Goal: Task Accomplishment & Management: Manage account settings

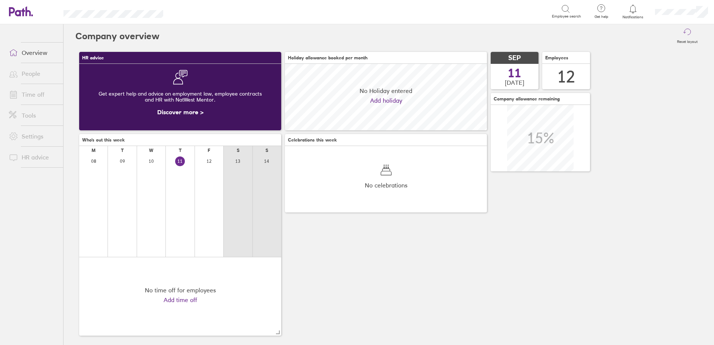
scroll to position [67, 202]
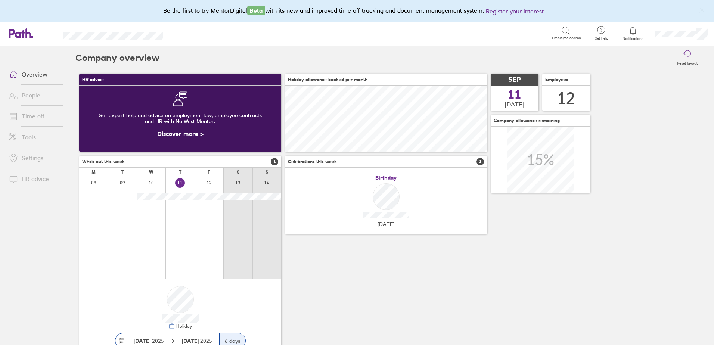
click at [34, 119] on link "Time off" at bounding box center [33, 116] width 60 height 15
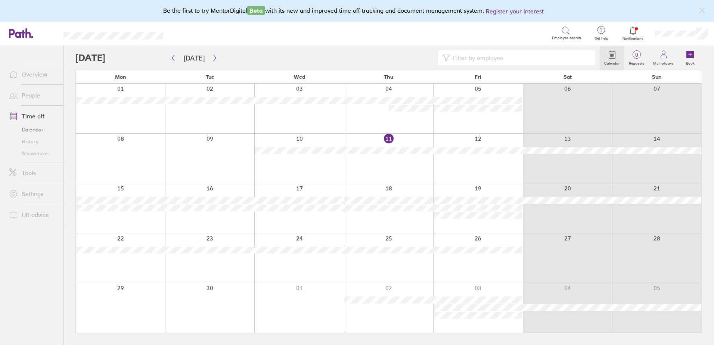
click at [31, 96] on link "People" at bounding box center [33, 95] width 60 height 15
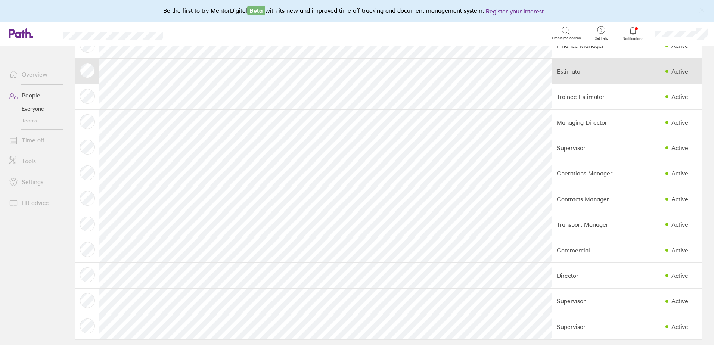
scroll to position [61, 0]
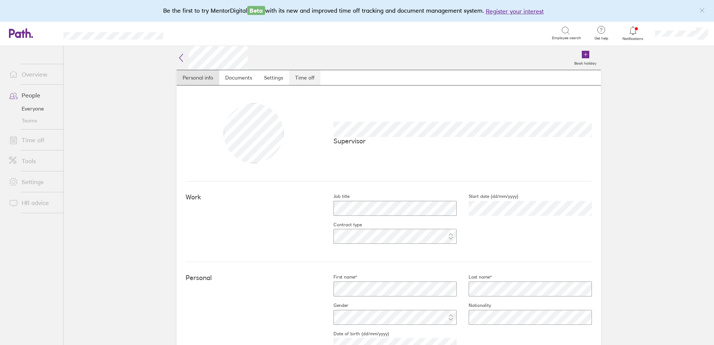
click at [303, 80] on link "Time off" at bounding box center [304, 77] width 31 height 15
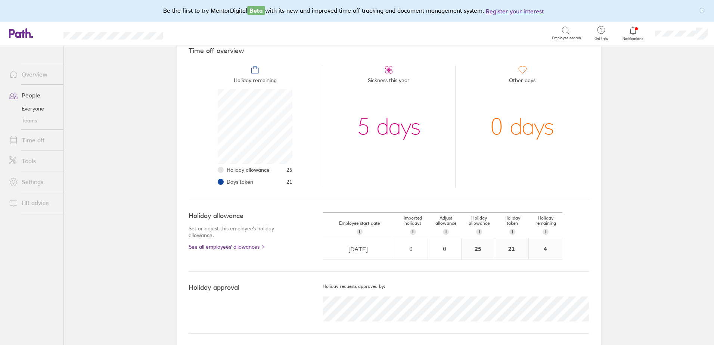
scroll to position [72, 0]
click at [236, 247] on link "See all employees' allowances" at bounding box center [241, 246] width 104 height 6
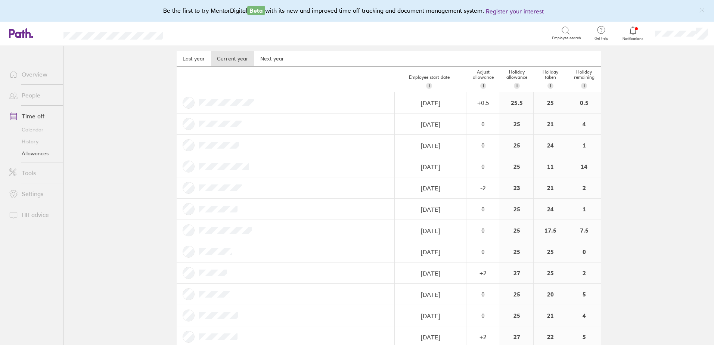
scroll to position [34, 0]
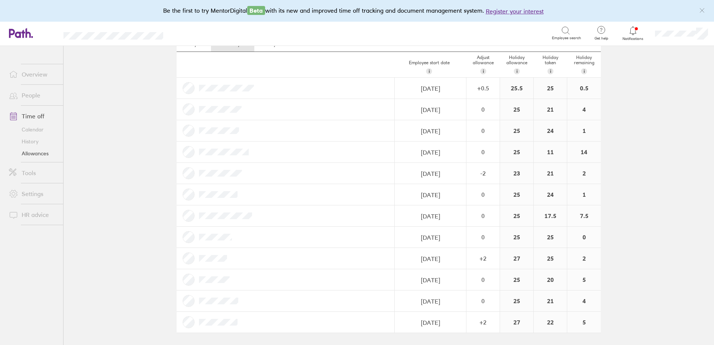
click at [34, 96] on link "People" at bounding box center [33, 95] width 60 height 15
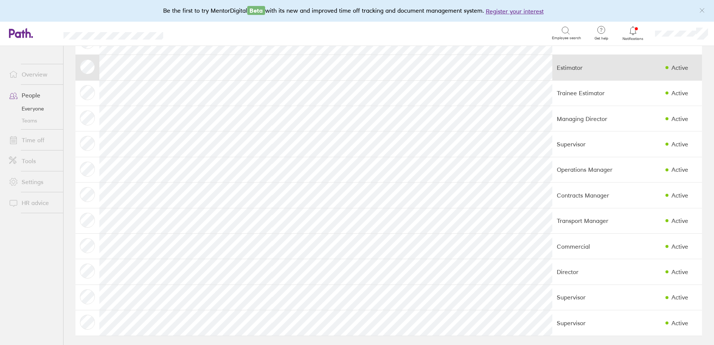
scroll to position [61, 0]
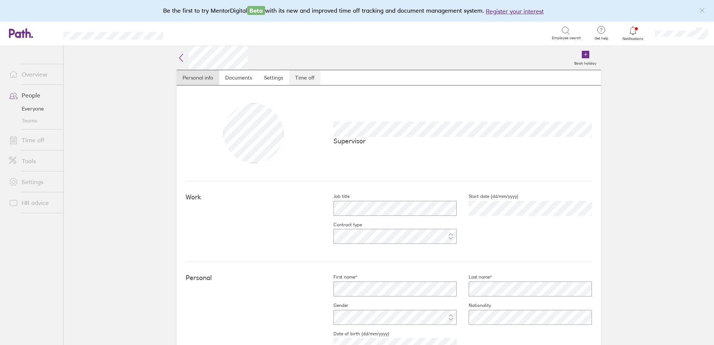
click at [309, 76] on link "Time off" at bounding box center [304, 77] width 31 height 15
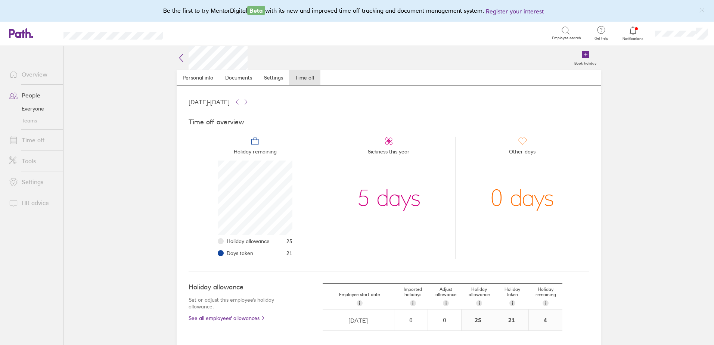
click at [35, 139] on link "Time off" at bounding box center [33, 140] width 60 height 15
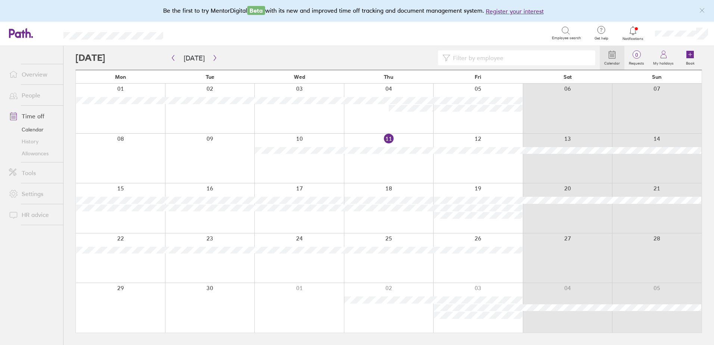
click at [27, 141] on link "History" at bounding box center [33, 142] width 60 height 12
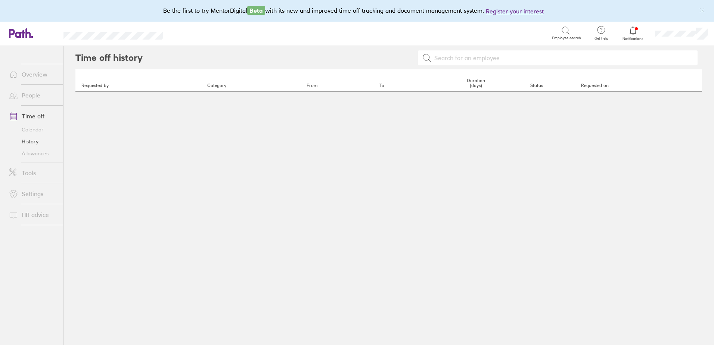
click at [502, 59] on input at bounding box center [563, 58] width 262 height 14
type input "[PERSON_NAME]"
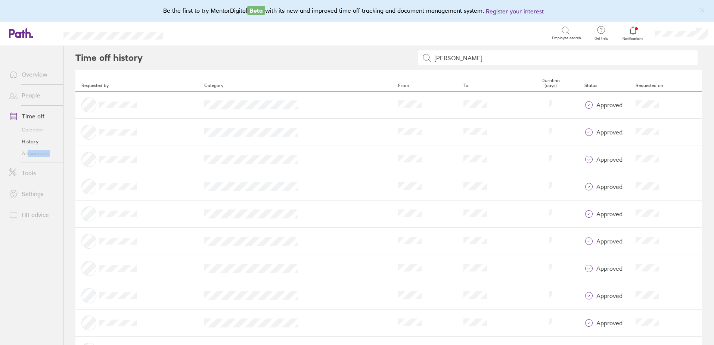
click at [25, 169] on ul "Overview People Time off Calendar History Allowances Tools Settings HR advice" at bounding box center [31, 183] width 63 height 275
drag, startPoint x: 25, startPoint y: 169, endPoint x: 22, endPoint y: 175, distance: 5.7
click at [22, 175] on link "Tools" at bounding box center [33, 173] width 60 height 15
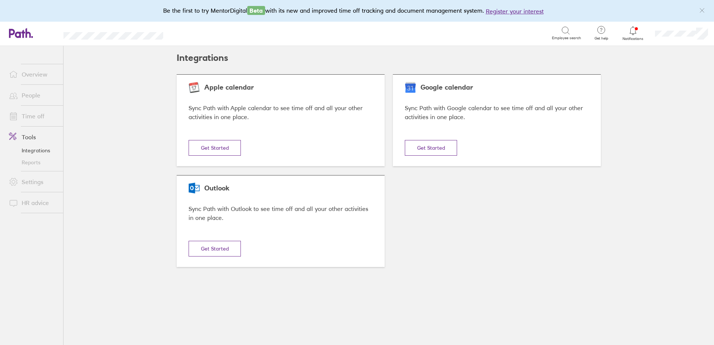
click at [28, 162] on link "Reports" at bounding box center [33, 163] width 60 height 12
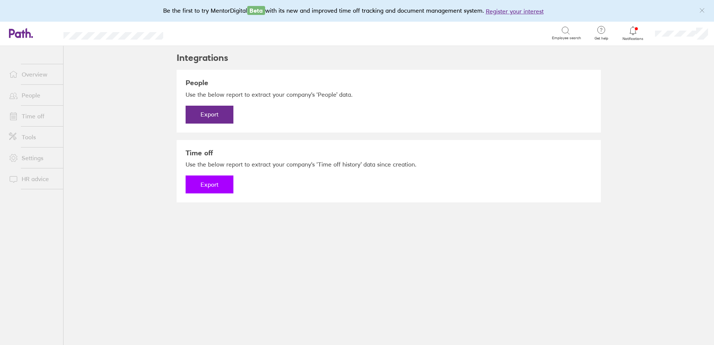
click at [215, 180] on button "Export" at bounding box center [210, 185] width 48 height 18
click at [41, 114] on link "Time off" at bounding box center [33, 116] width 60 height 15
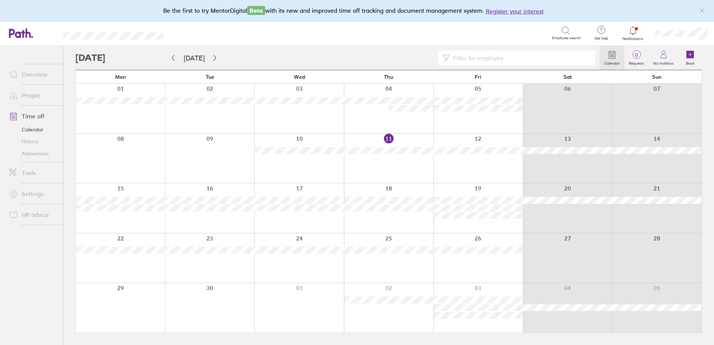
click at [32, 95] on link "People" at bounding box center [33, 95] width 60 height 15
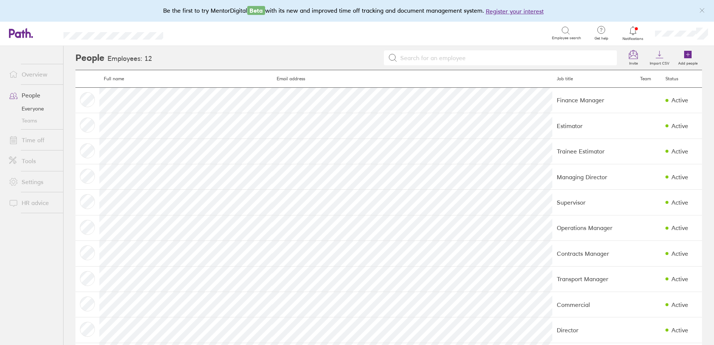
click at [32, 141] on link "Time off" at bounding box center [33, 140] width 60 height 15
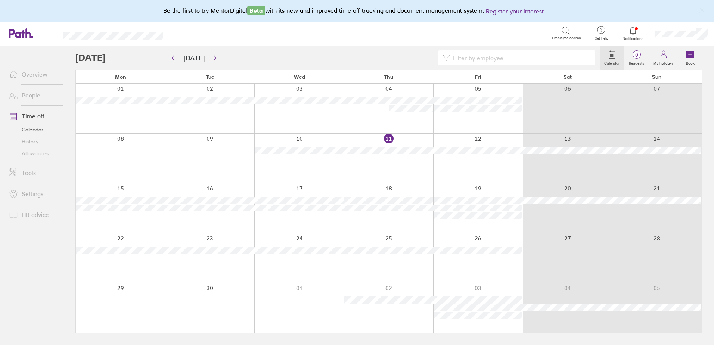
click at [32, 139] on link "History" at bounding box center [33, 142] width 60 height 12
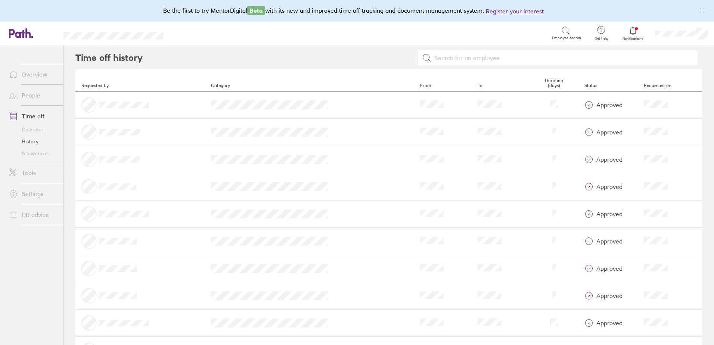
click at [31, 142] on link "History" at bounding box center [33, 142] width 60 height 12
click at [473, 57] on input at bounding box center [563, 58] width 262 height 14
type input "[PERSON_NAME]"
click at [30, 96] on link "People" at bounding box center [33, 95] width 60 height 15
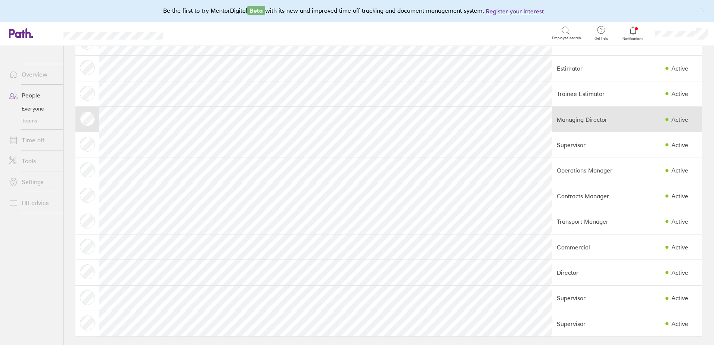
scroll to position [61, 0]
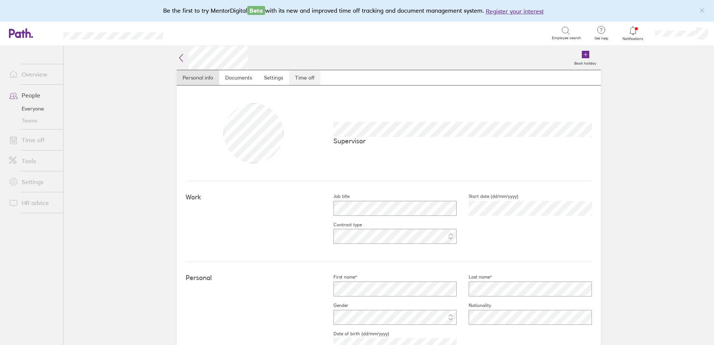
click at [306, 76] on link "Time off" at bounding box center [304, 77] width 31 height 15
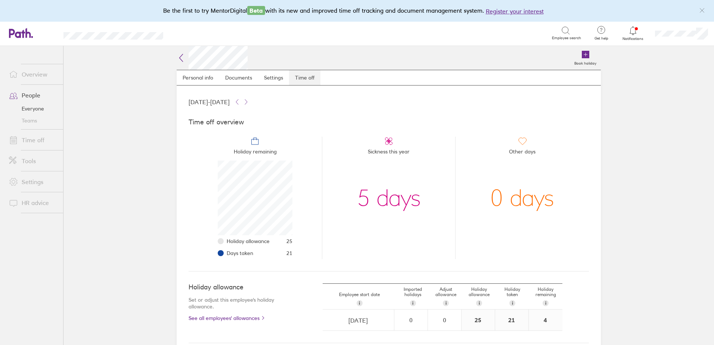
scroll to position [75, 75]
click at [30, 141] on link "Time off" at bounding box center [33, 140] width 60 height 15
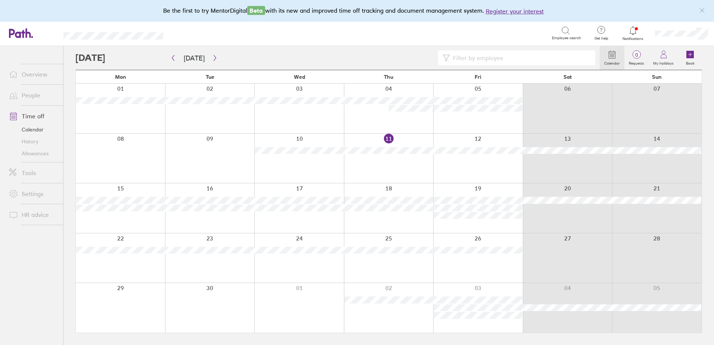
click at [366, 161] on div at bounding box center [389, 159] width 90 height 50
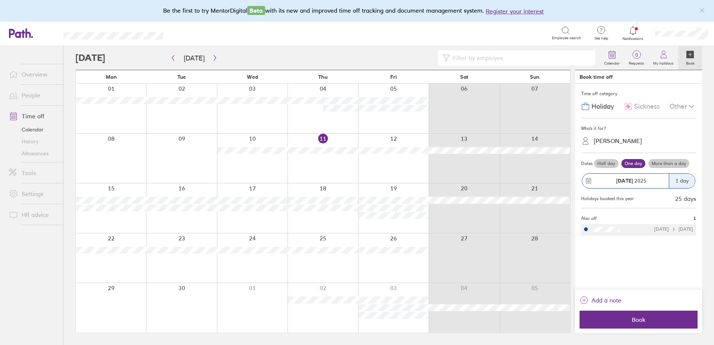
click at [642, 105] on span "Sickness" at bounding box center [647, 107] width 26 height 8
click at [617, 143] on div "[PERSON_NAME]" at bounding box center [618, 141] width 48 height 7
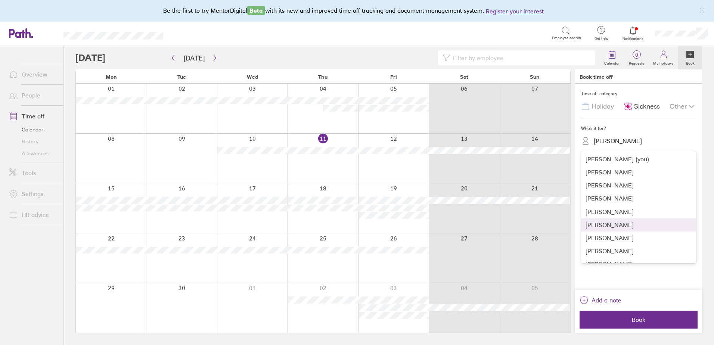
scroll to position [49, 0]
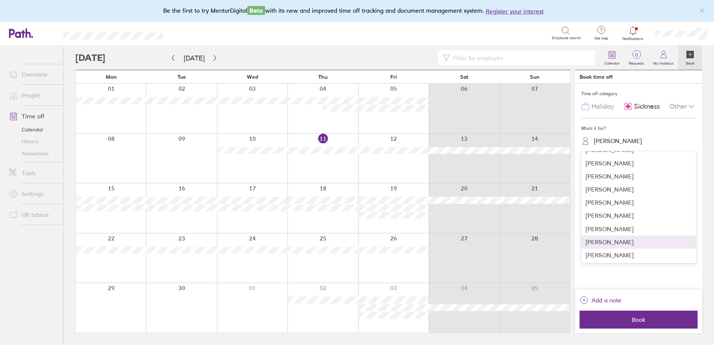
click at [610, 241] on div "[PERSON_NAME]" at bounding box center [638, 242] width 115 height 13
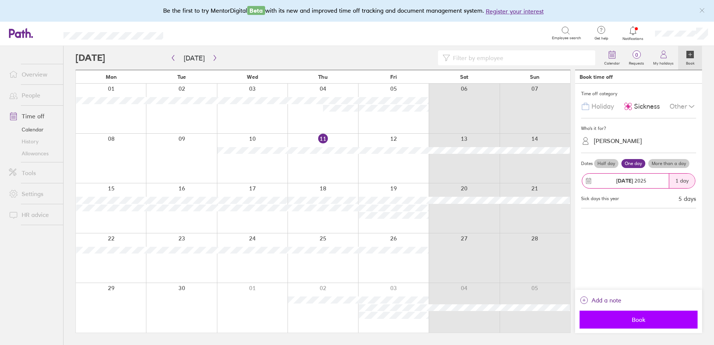
click at [618, 316] on button "Book" at bounding box center [639, 320] width 118 height 18
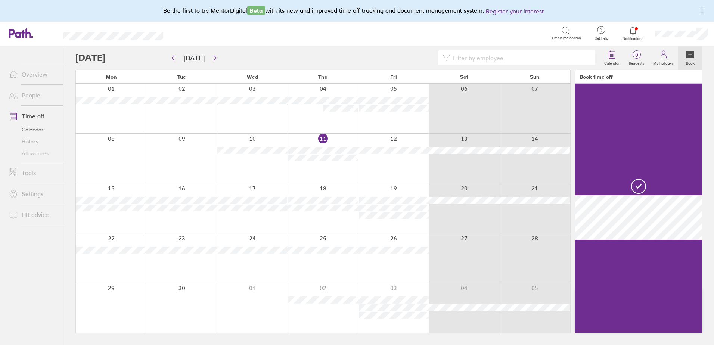
click at [28, 96] on link "People" at bounding box center [33, 95] width 60 height 15
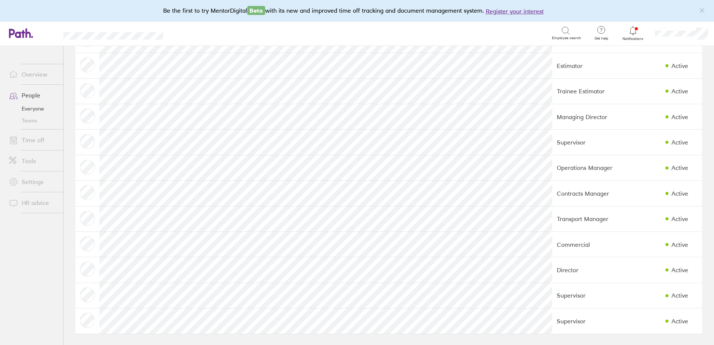
scroll to position [61, 0]
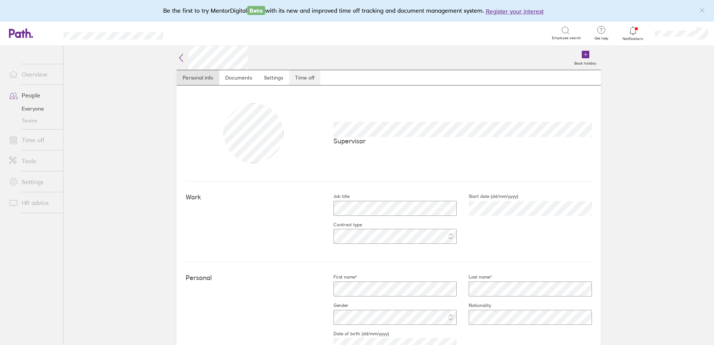
click at [304, 83] on link "Time off" at bounding box center [304, 77] width 31 height 15
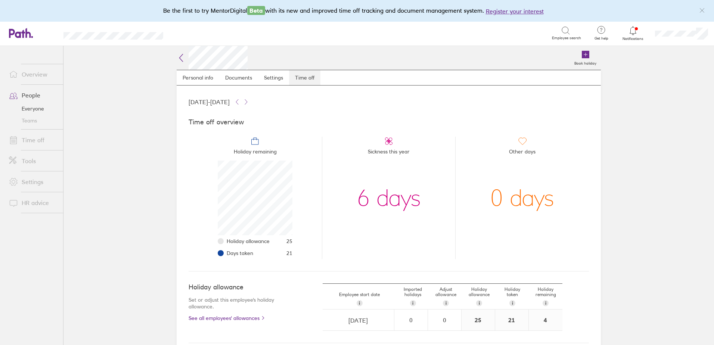
scroll to position [75, 75]
